Goal: Information Seeking & Learning: Learn about a topic

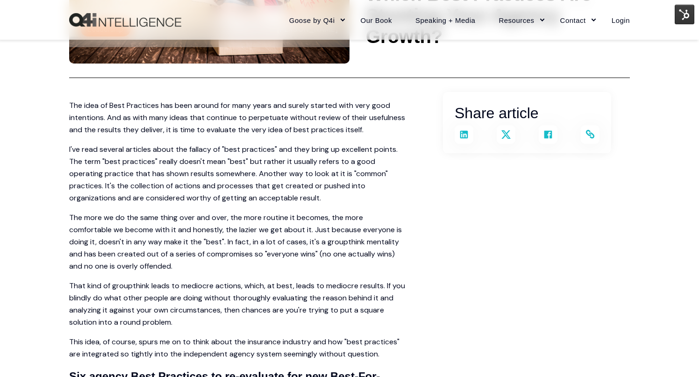
scroll to position [161, 0]
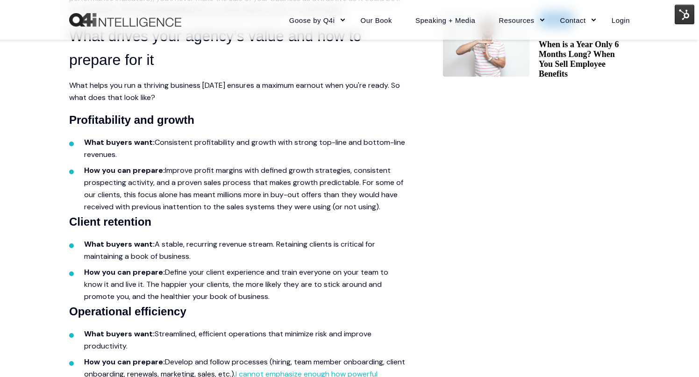
scroll to position [557, 0]
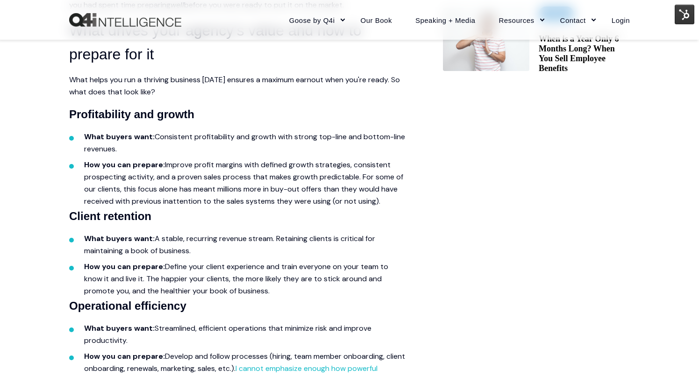
click at [312, 224] on client-retention "Client retention" at bounding box center [237, 216] width 336 height 18
click at [305, 126] on ul "What buyers want: Consistent profitability and growth with strong top-line and …" at bounding box center [237, 165] width 336 height 84
click at [304, 137] on span "Consistent profitability and growth with strong top-line and bottom-line revenu…" at bounding box center [244, 143] width 321 height 22
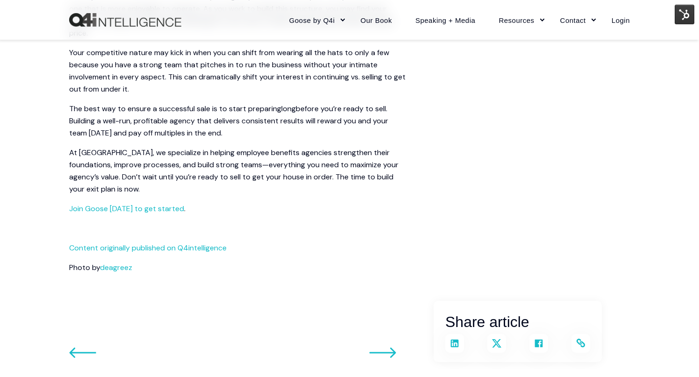
scroll to position [1942, 0]
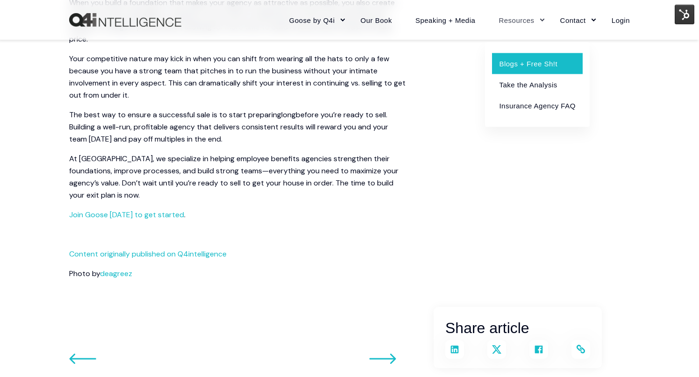
click at [521, 64] on link "Blogs + Free Sh!t" at bounding box center [537, 63] width 90 height 21
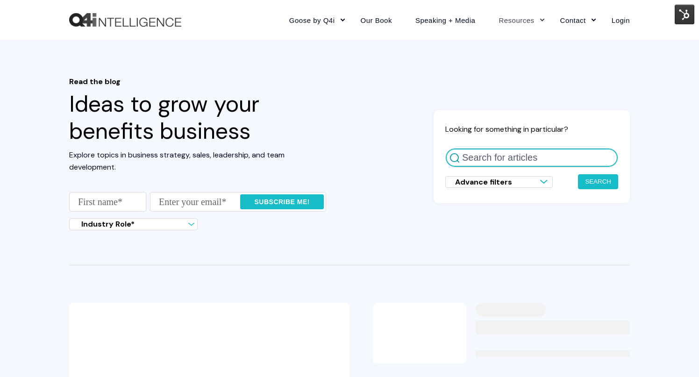
click at [492, 157] on input "Search for articles" at bounding box center [531, 157] width 173 height 19
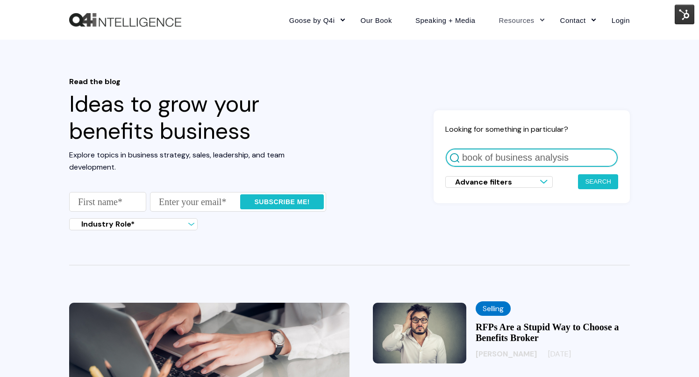
type input "book of business analysis"
click at [578, 174] on button "Search" at bounding box center [598, 181] width 40 height 15
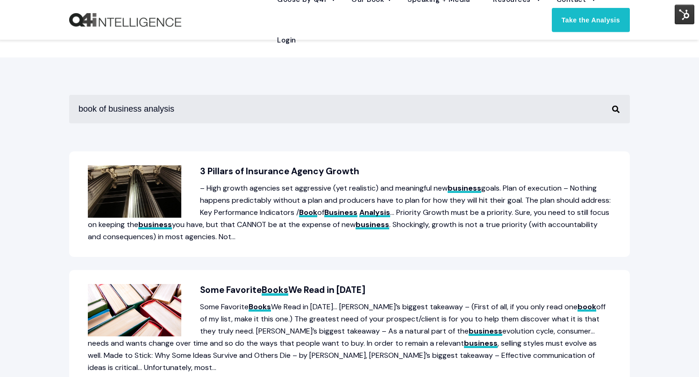
scroll to position [158, 0]
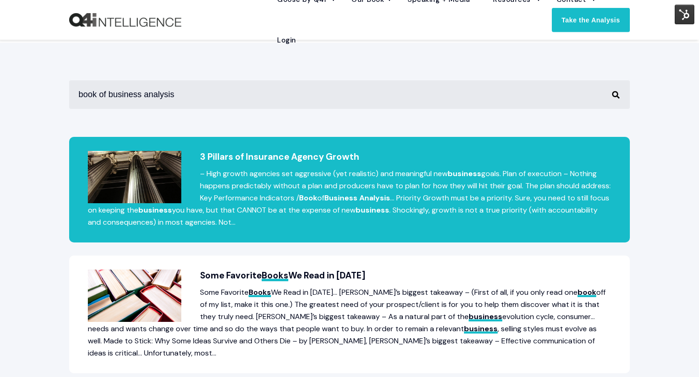
click at [312, 180] on p "– High growth agencies set aggressive (yet realistic) and meaningful new busine…" at bounding box center [349, 198] width 523 height 61
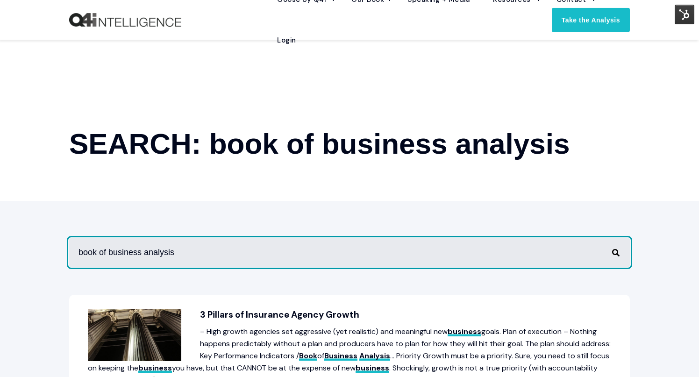
scroll to position [158, 0]
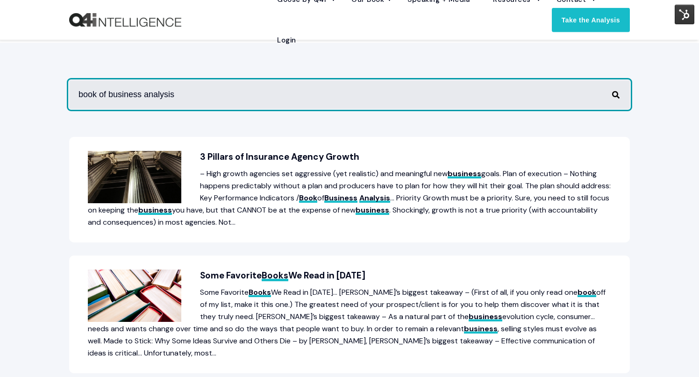
click at [173, 96] on input "book of business analysis" at bounding box center [349, 94] width 561 height 29
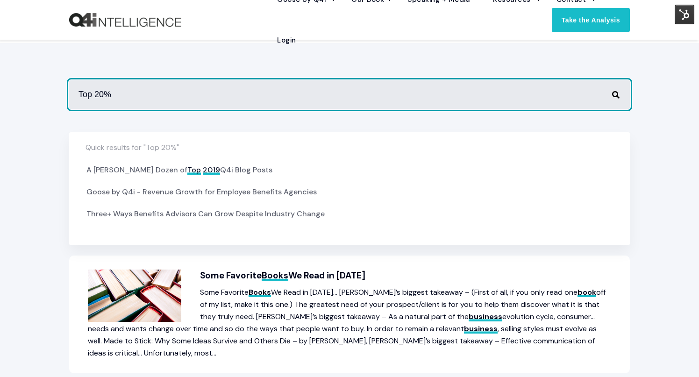
type input "Top 20%"
click at [610, 89] on button "Perform Search" at bounding box center [615, 94] width 11 height 11
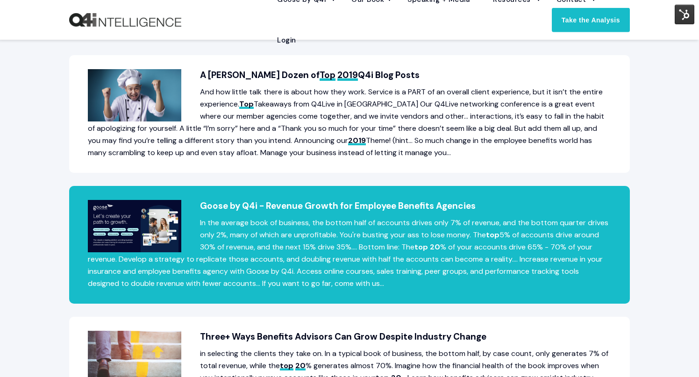
scroll to position [233, 0]
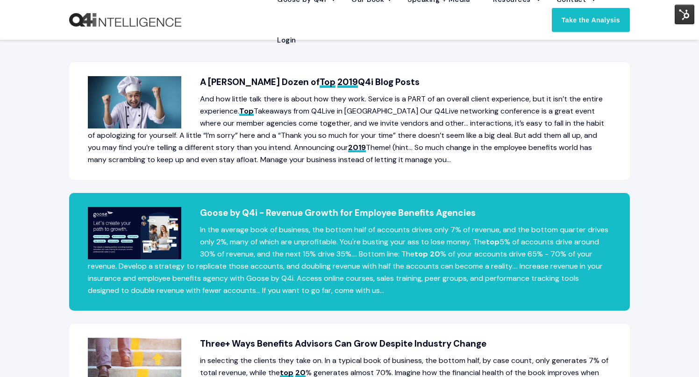
click at [391, 242] on p "In the average book of business, the bottom half of accounts drives only 7% of …" at bounding box center [349, 260] width 523 height 73
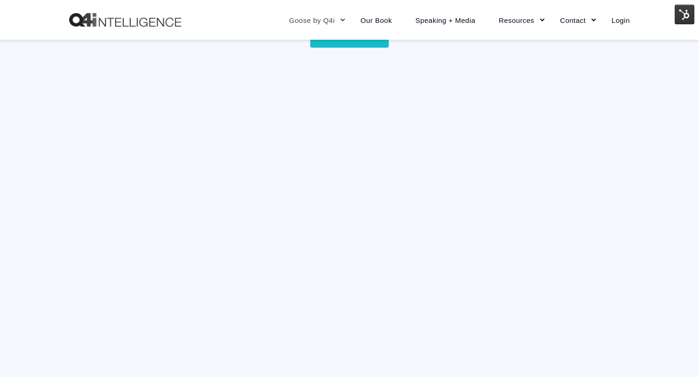
scroll to position [2422, 0]
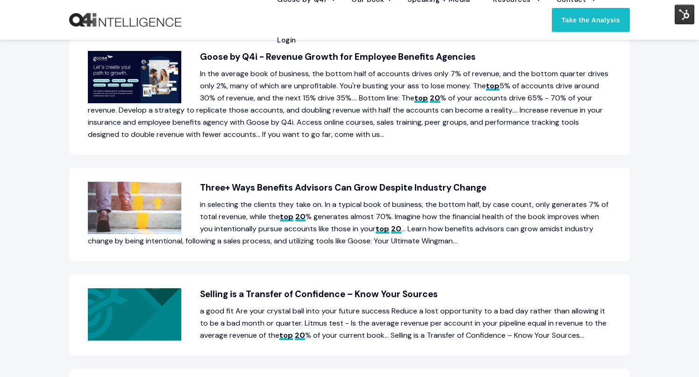
scroll to position [394, 0]
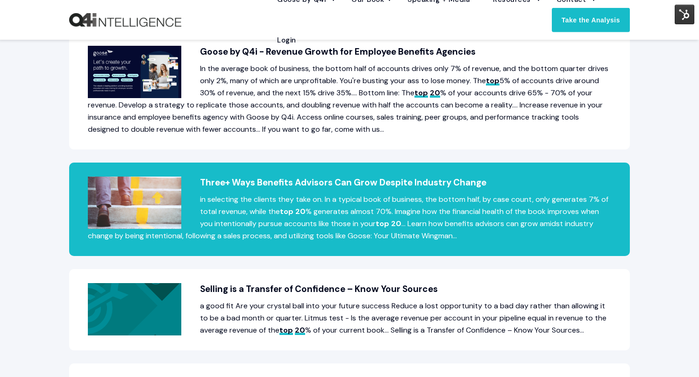
click at [508, 217] on p "in selecting the clients they take on. In a typical book of business, the botto…" at bounding box center [349, 217] width 523 height 49
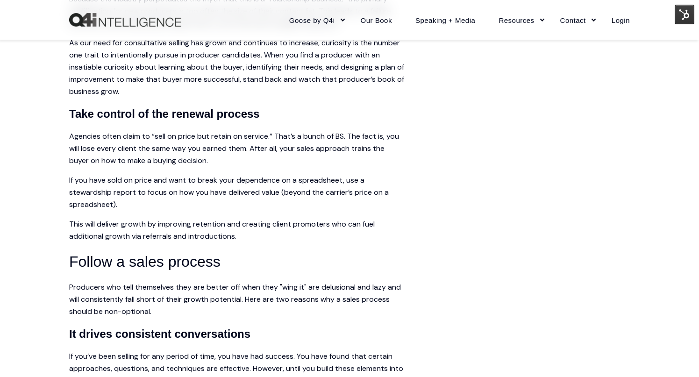
scroll to position [749, 0]
